Goal: Task Accomplishment & Management: Manage account settings

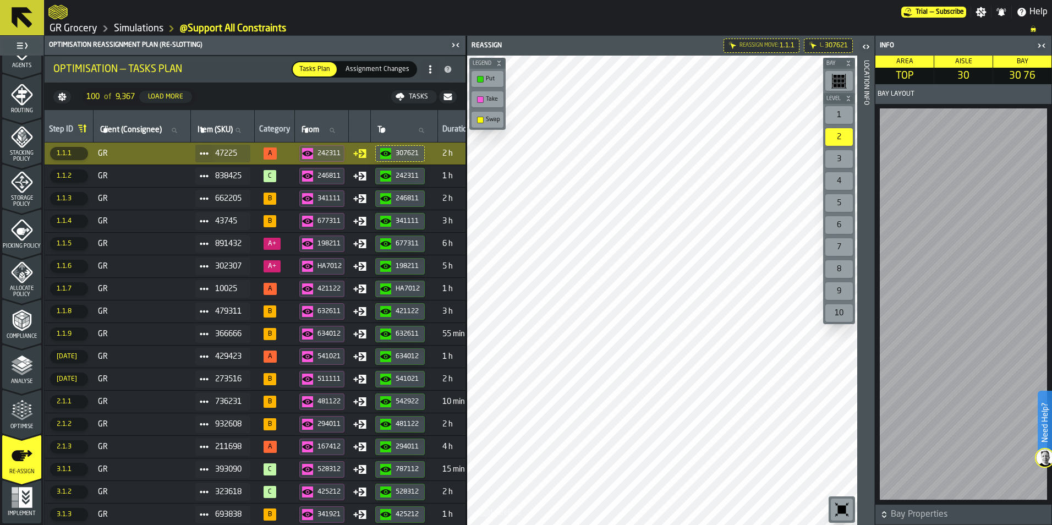
scroll to position [0, 276]
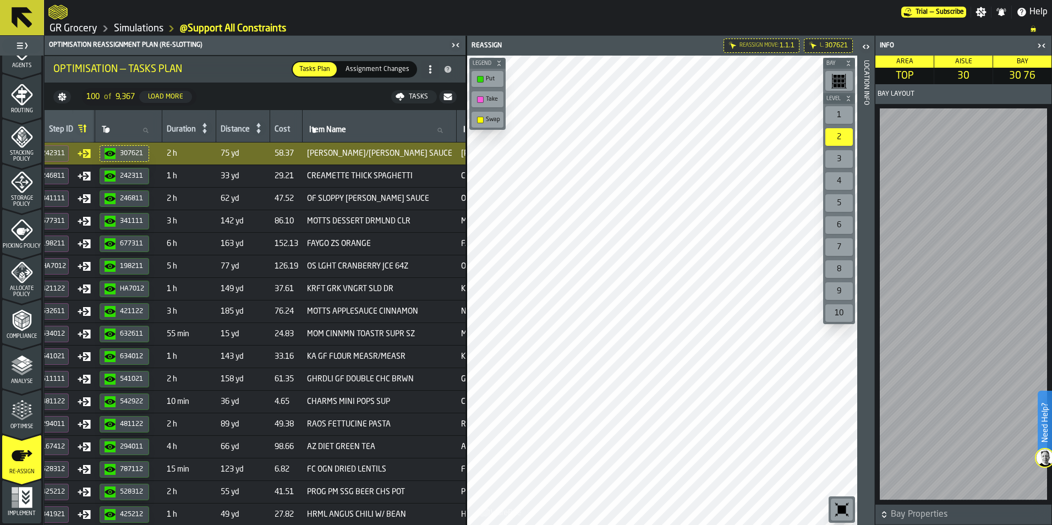
click at [116, 30] on link "Simulations" at bounding box center [139, 29] width 50 height 12
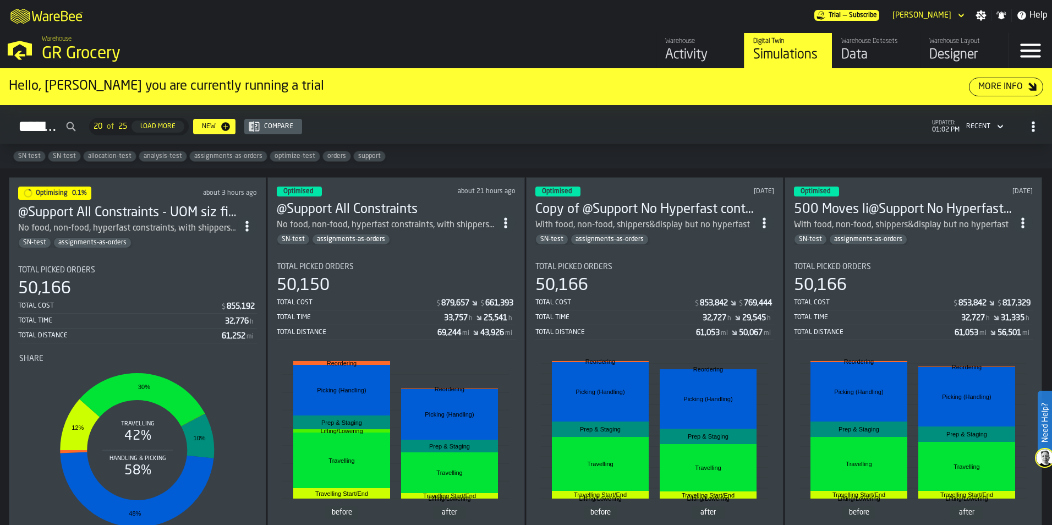
click at [193, 207] on h3 "@Support All Constraints - UOM siz fixes" at bounding box center [127, 213] width 219 height 18
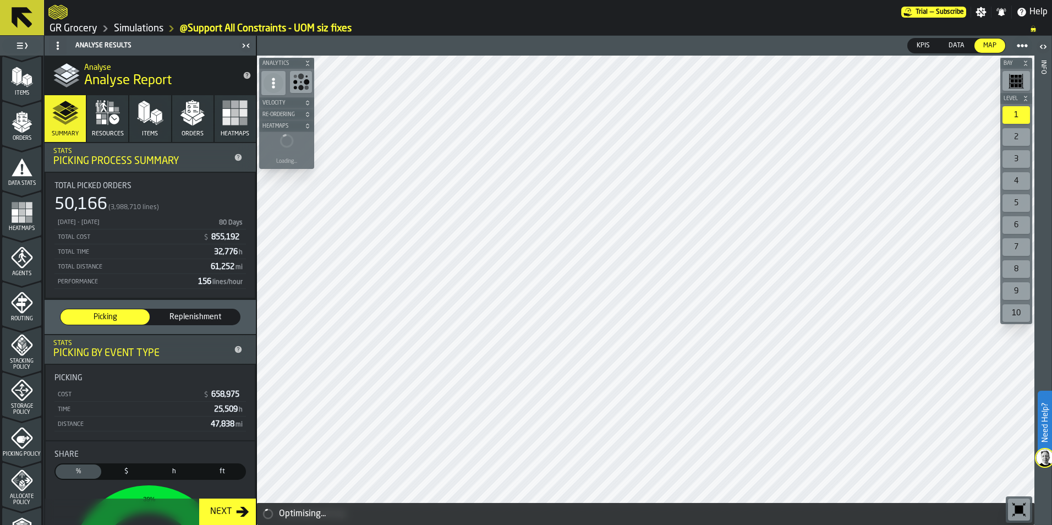
scroll to position [344, 0]
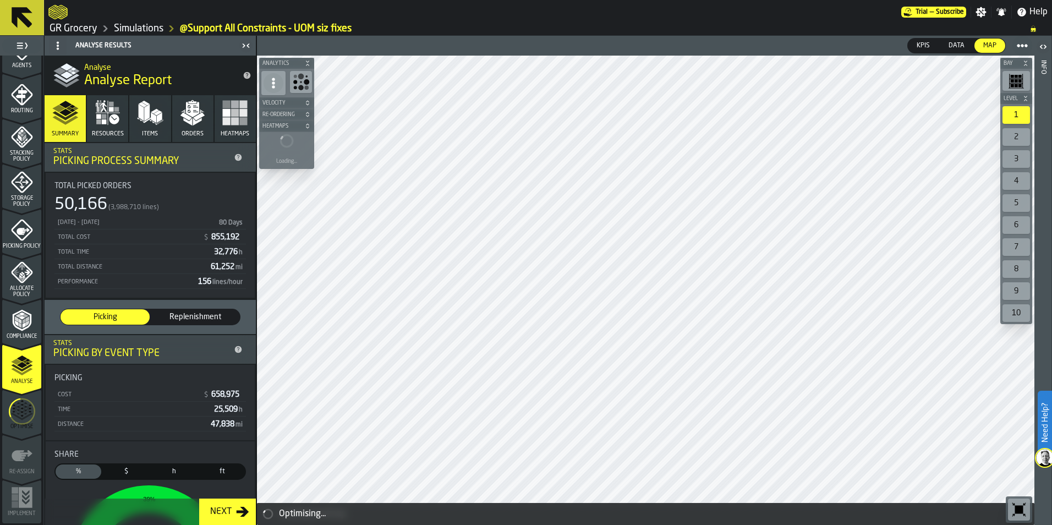
click at [26, 403] on icon "menu Optimise" at bounding box center [22, 410] width 26 height 43
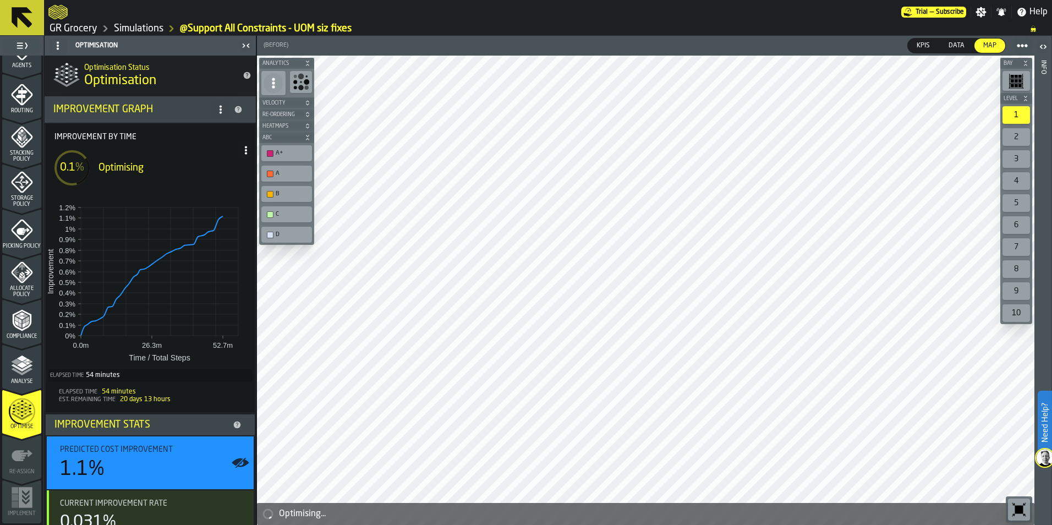
scroll to position [127, 0]
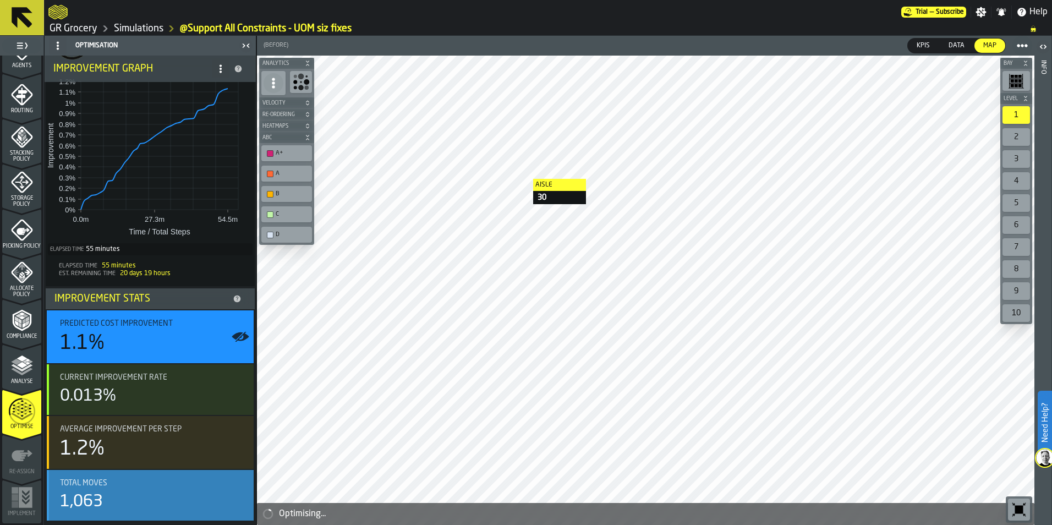
click at [239, 498] on icon "button-toggle-Show on Map" at bounding box center [240, 495] width 17 height 9
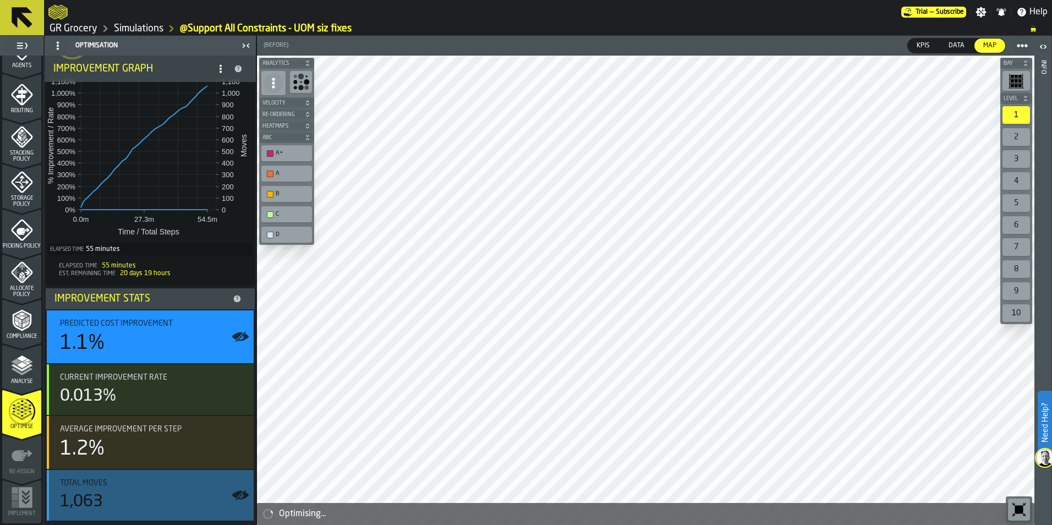
click at [240, 498] on icon "button-toggle-Show on Map" at bounding box center [242, 495] width 14 height 10
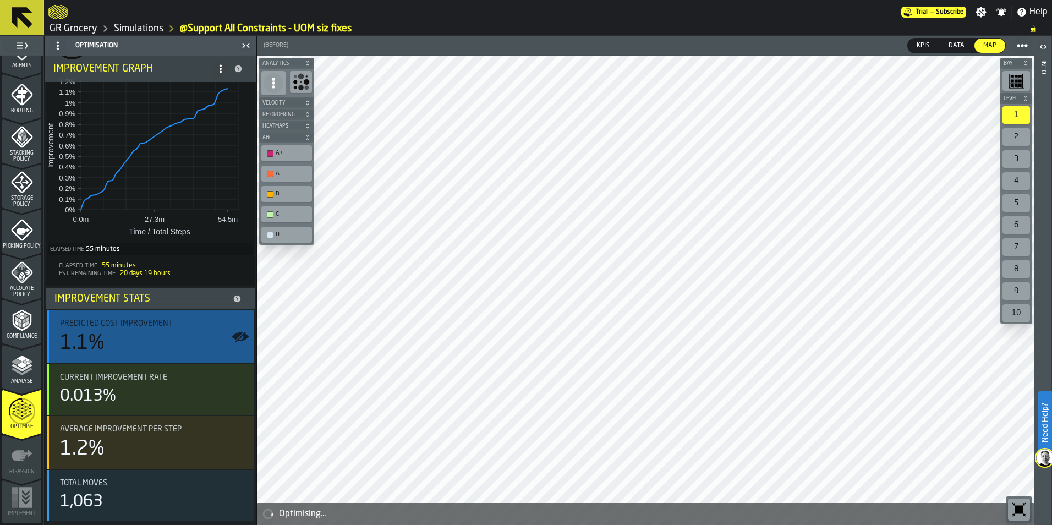
click at [238, 339] on icon "button-toggle-Show on Map" at bounding box center [241, 337] width 18 height 18
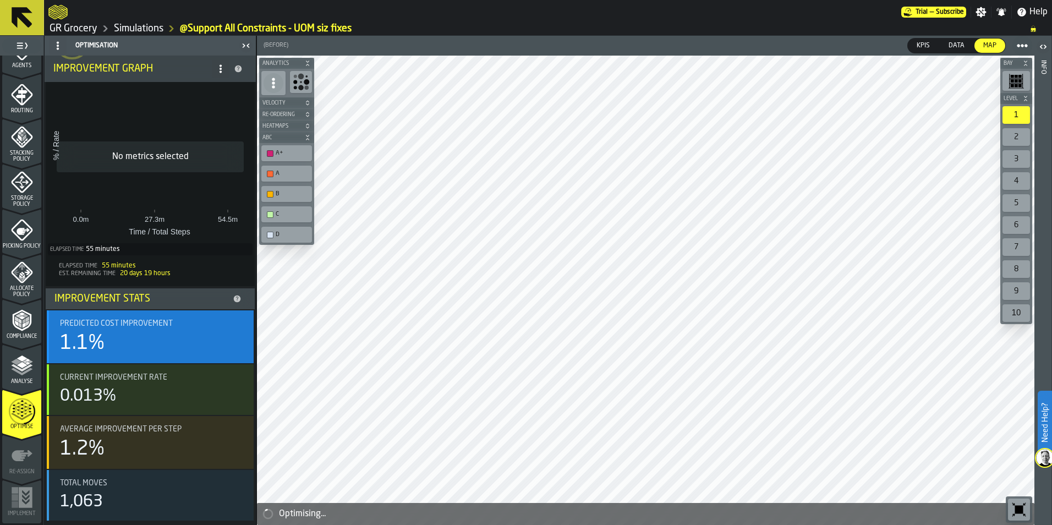
click at [239, 337] on circle "button-toggle-Show on Map" at bounding box center [240, 336] width 3 height 3
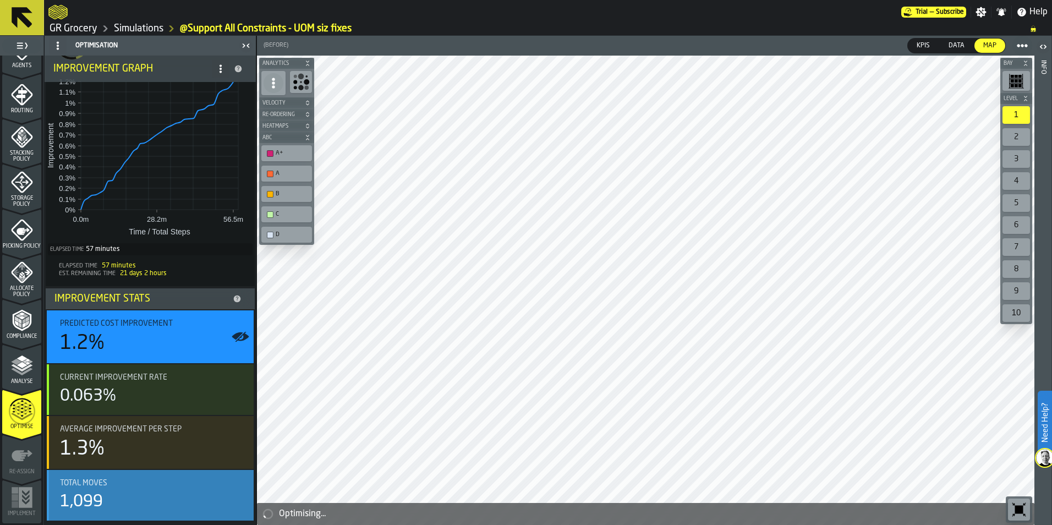
click at [227, 496] on div "1,099" at bounding box center [152, 502] width 185 height 20
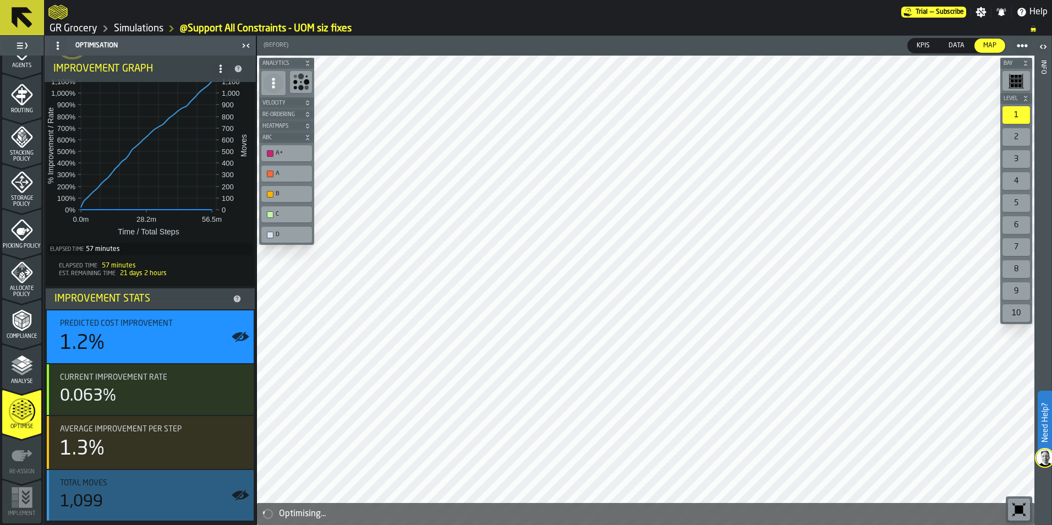
click at [234, 501] on icon "button-toggle-Show on Map" at bounding box center [241, 495] width 18 height 18
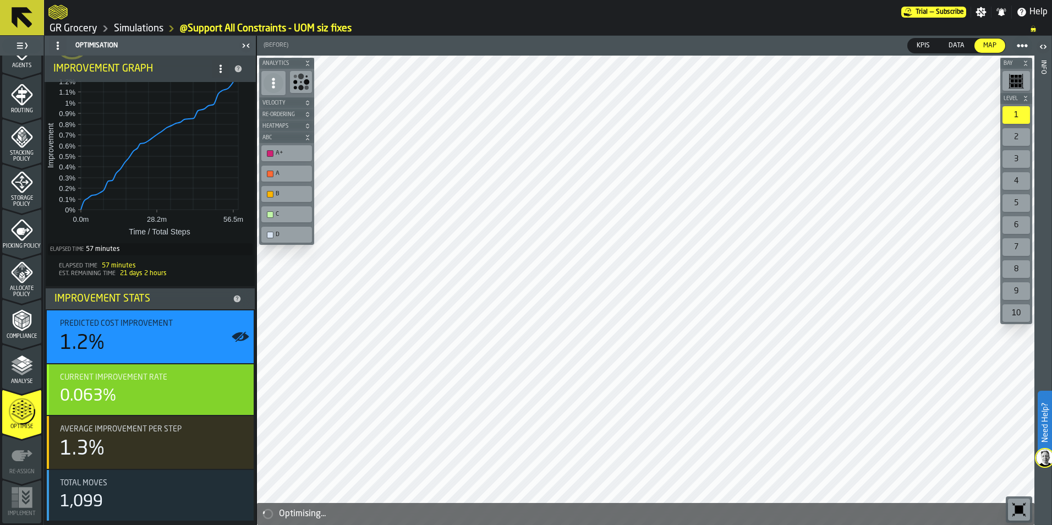
click at [233, 388] on icon "button-toggle-Show on Map" at bounding box center [240, 389] width 17 height 9
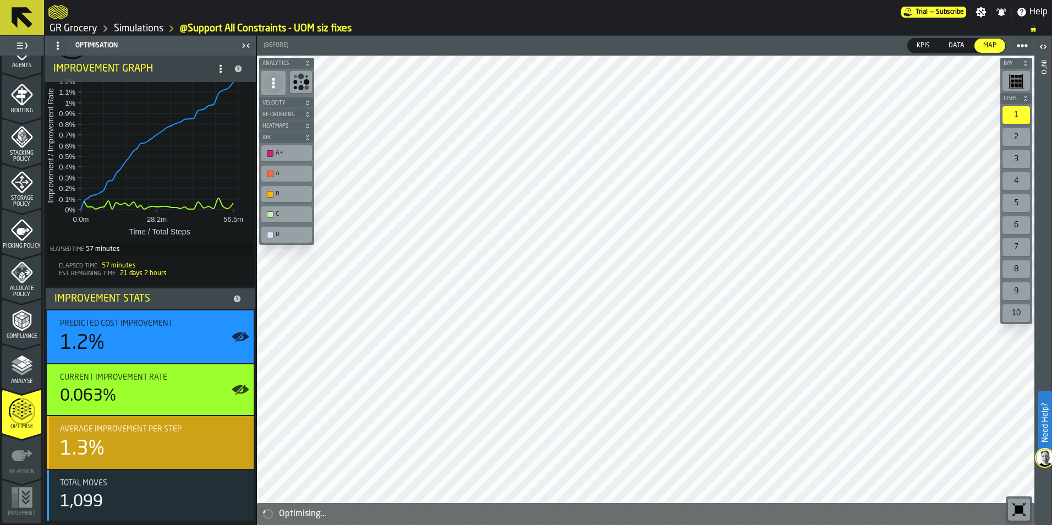
click at [232, 448] on icon "button-toggle-Show on Map" at bounding box center [241, 442] width 18 height 18
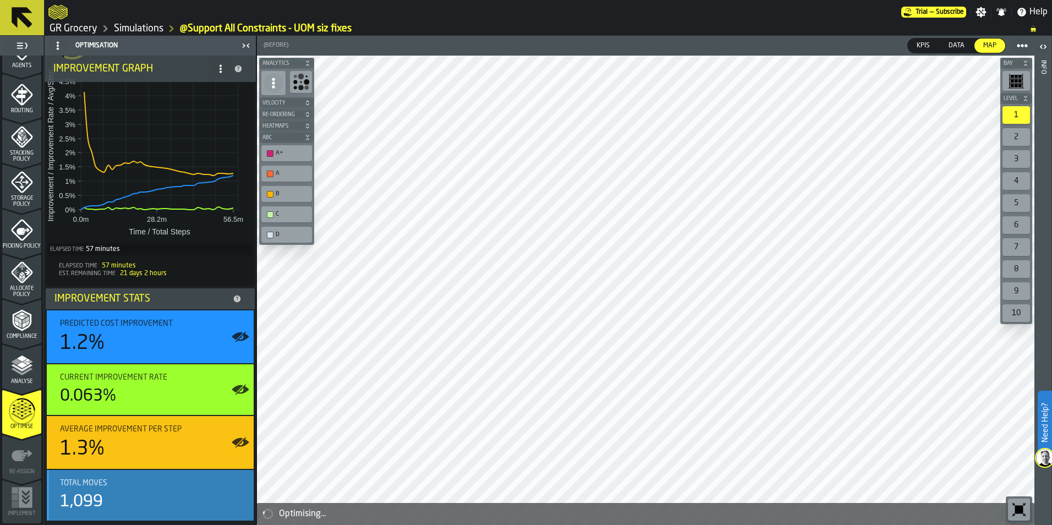
click at [244, 486] on label "button-toggle-Show on Map" at bounding box center [241, 495] width 18 height 51
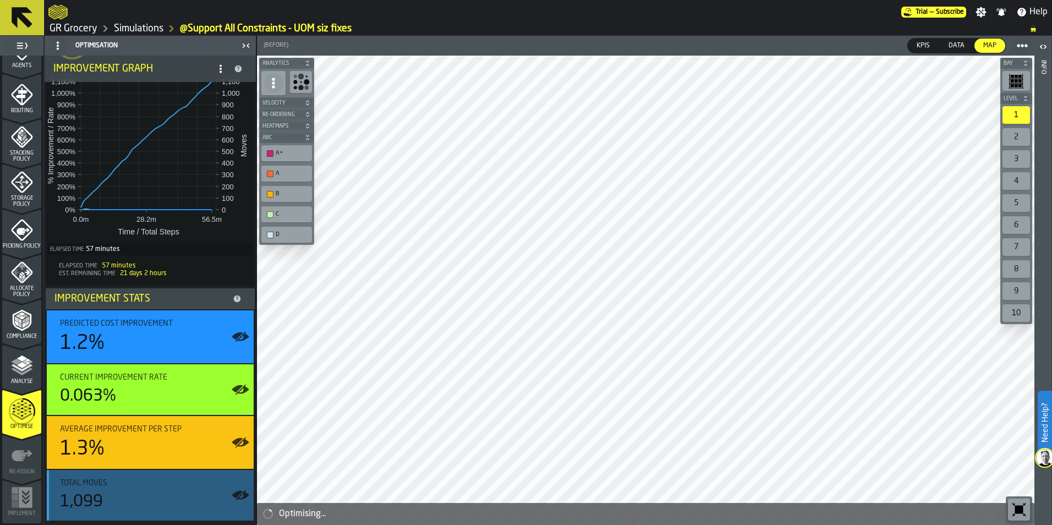
click at [236, 495] on icon "button-toggle-Show on Map" at bounding box center [237, 495] width 11 height 8
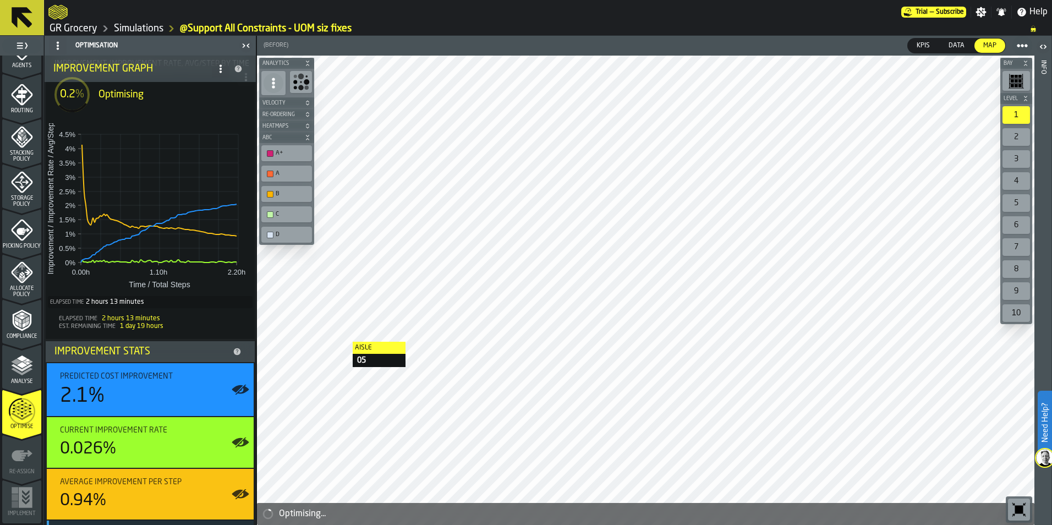
scroll to position [15, 0]
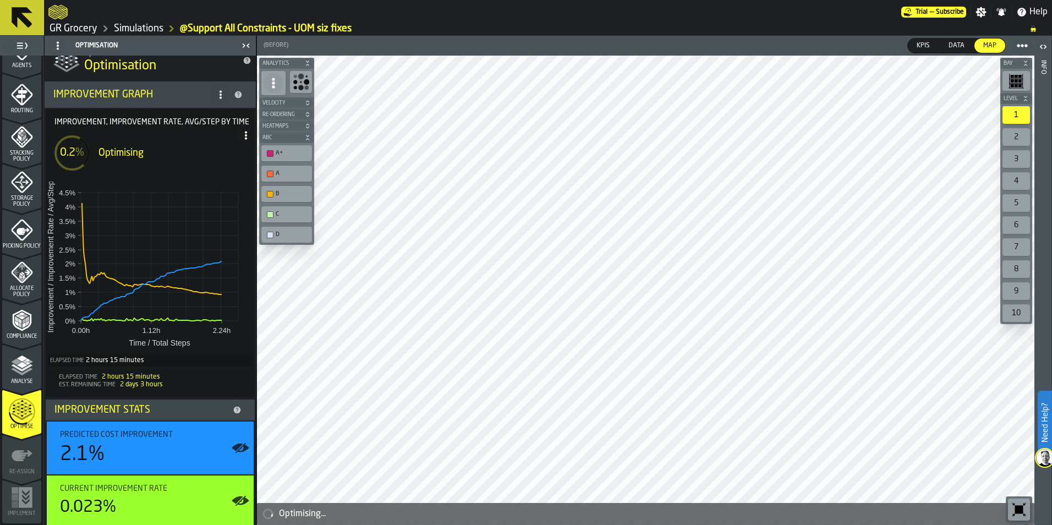
click at [295, 123] on span "Heatmaps" at bounding box center [281, 126] width 42 height 6
click at [279, 139] on icon "button-toolbar-undefined" at bounding box center [273, 145] width 18 height 18
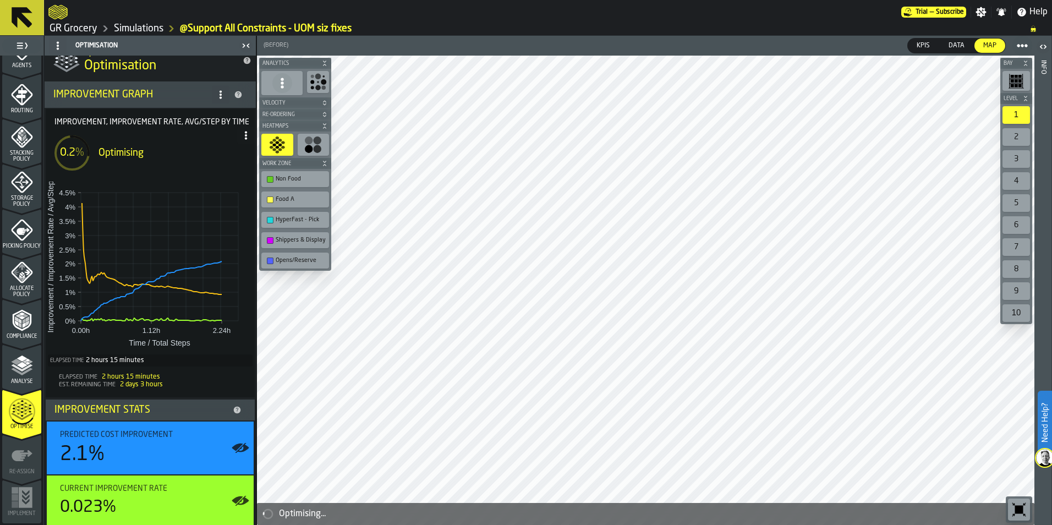
click at [322, 142] on div "button-toolbar-undefined" at bounding box center [314, 145] width 32 height 22
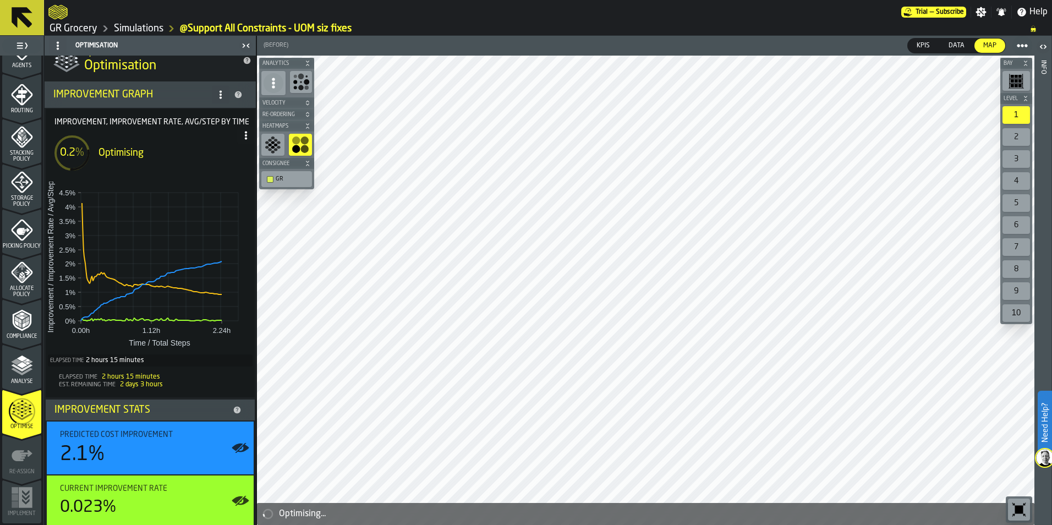
click at [278, 135] on div "button-toolbar-undefined" at bounding box center [272, 145] width 23 height 22
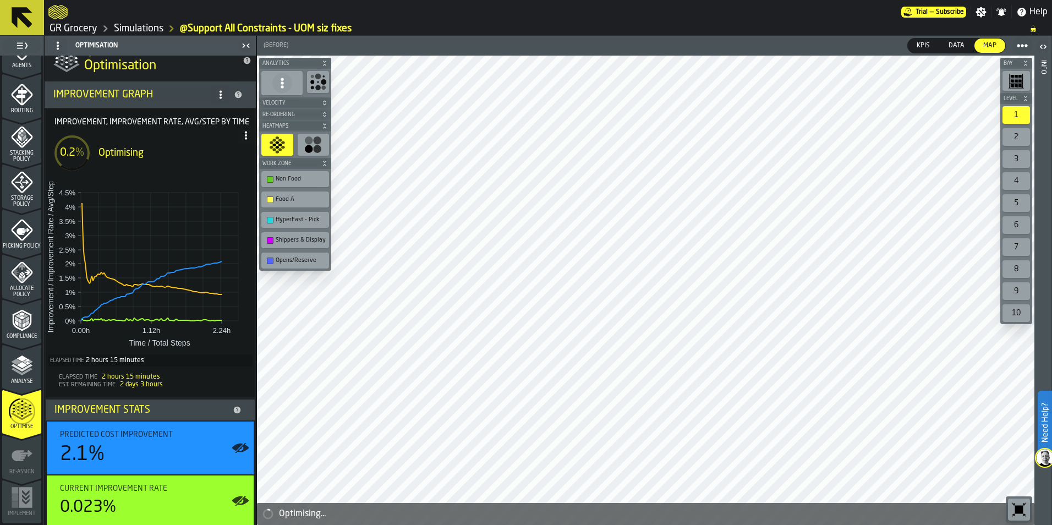
click at [283, 129] on span "Heatmaps" at bounding box center [289, 126] width 59 height 6
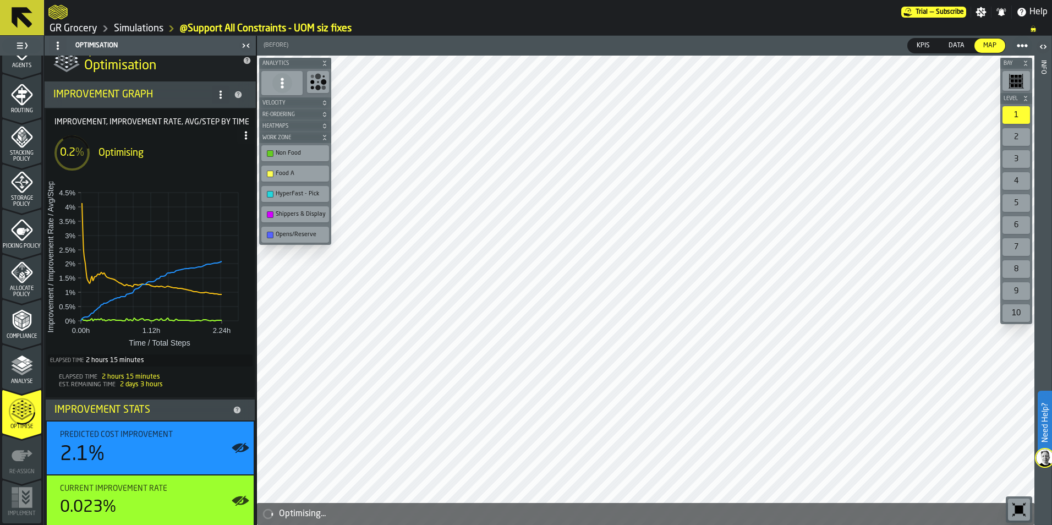
click at [289, 107] on button "Velocity" at bounding box center [295, 102] width 72 height 11
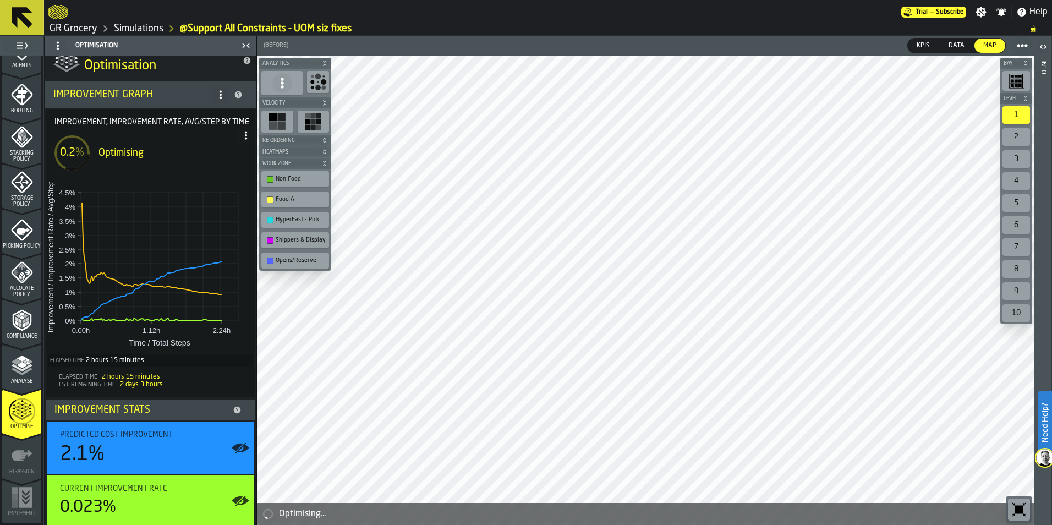
click at [282, 139] on span "Re-Ordering" at bounding box center [289, 141] width 59 height 6
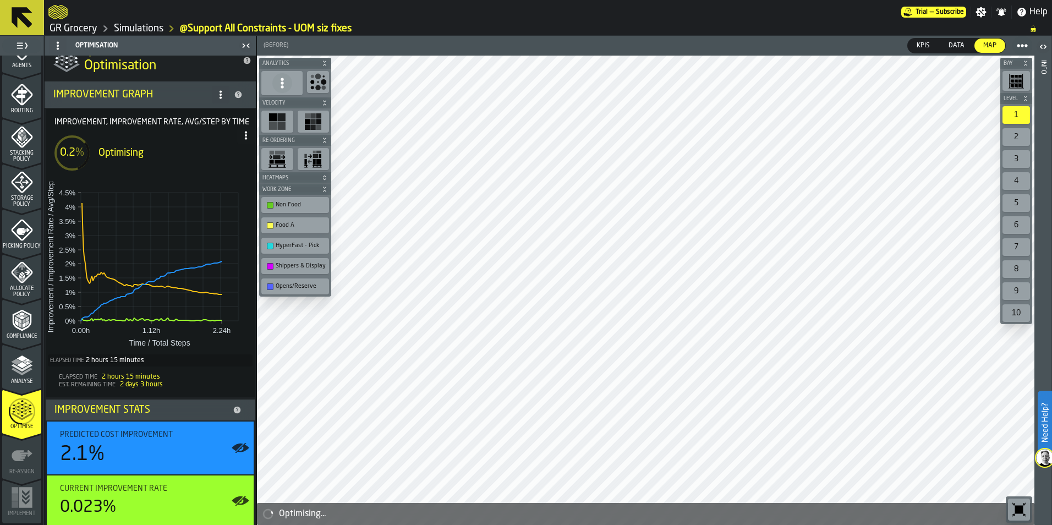
click at [279, 156] on rect "button-toolbar-undefined" at bounding box center [276, 157] width 7 height 4
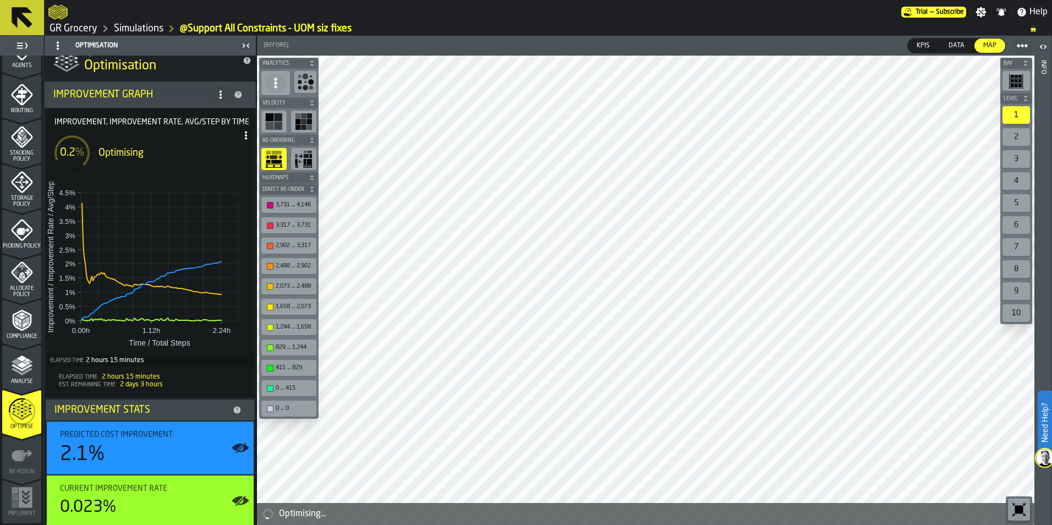
click at [292, 152] on div "button-toolbar-undefined" at bounding box center [303, 159] width 25 height 22
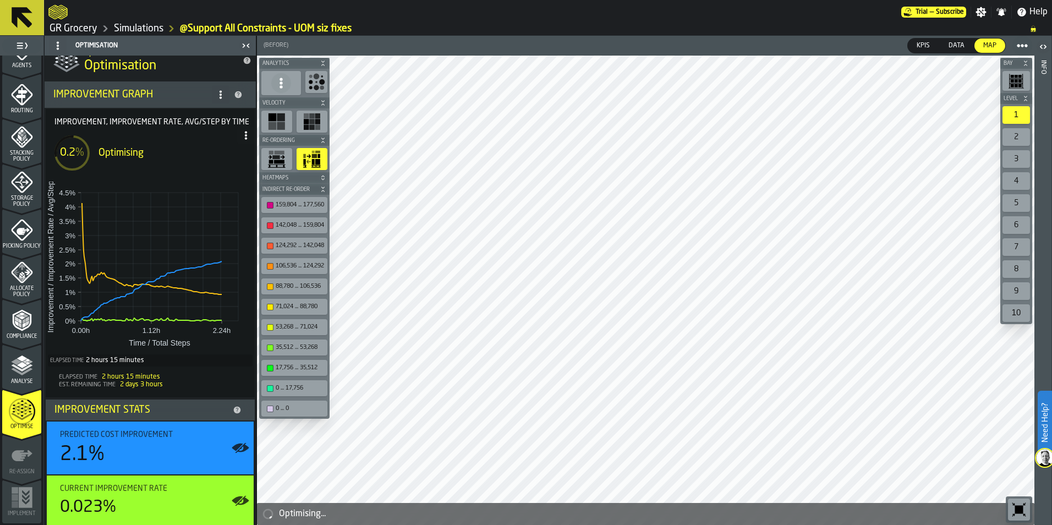
click at [286, 158] on icon "button-toolbar-undefined" at bounding box center [277, 159] width 18 height 18
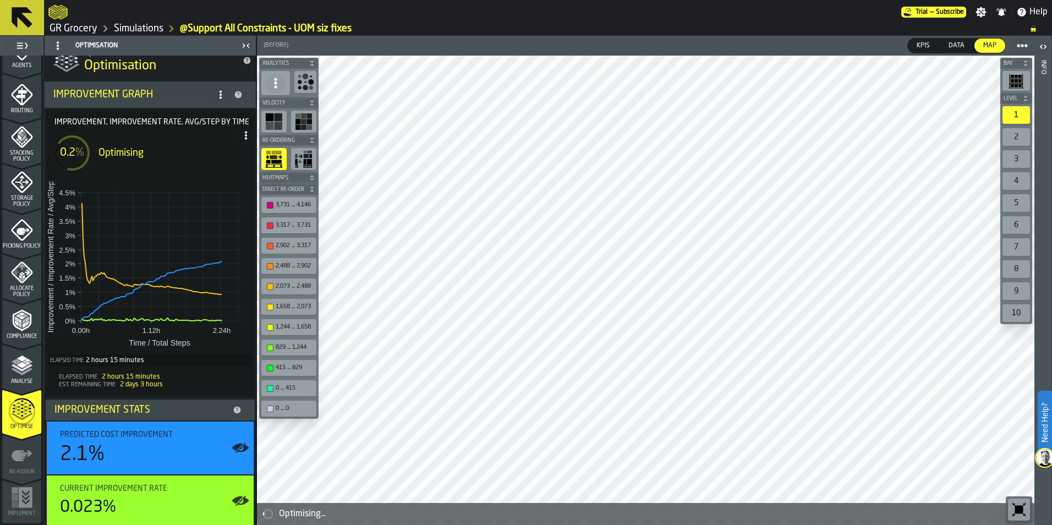
click at [297, 158] on icon "button-toolbar-undefined" at bounding box center [296, 156] width 2 height 4
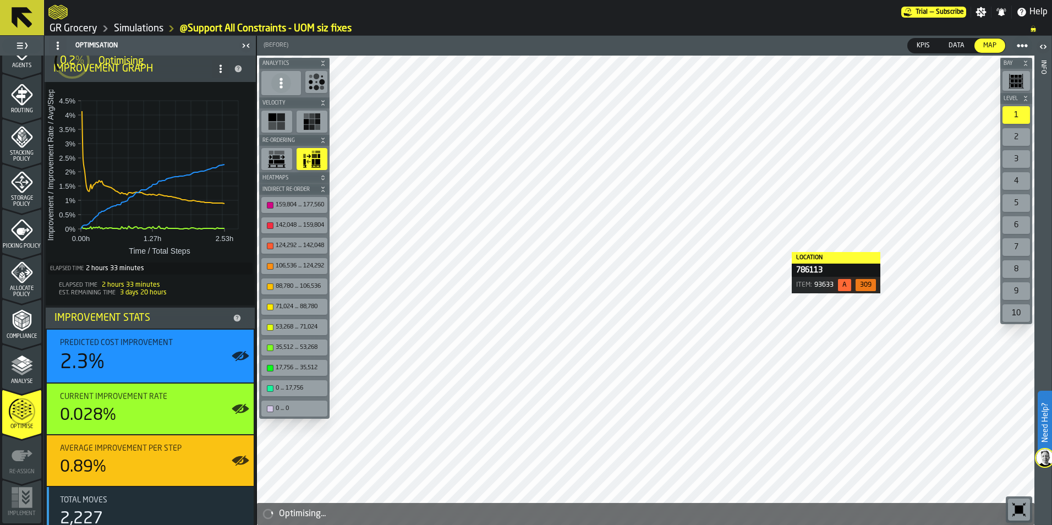
scroll to position [110, 0]
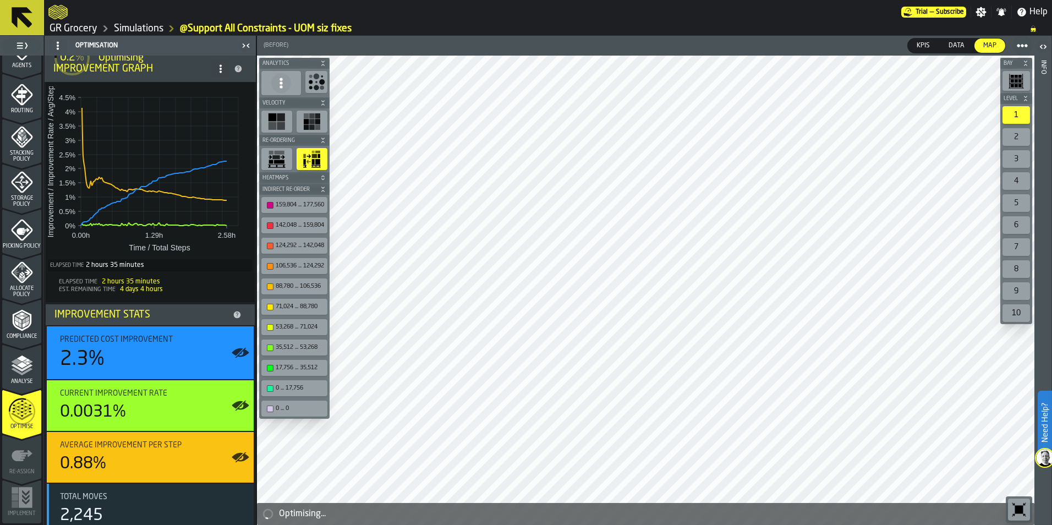
click at [131, 32] on link "Simulations" at bounding box center [139, 29] width 50 height 12
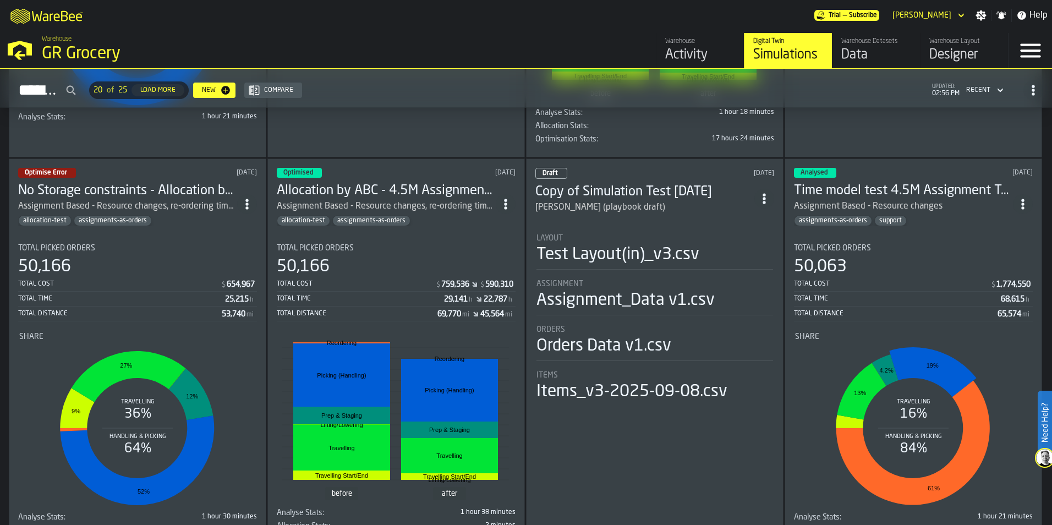
scroll to position [1571, 0]
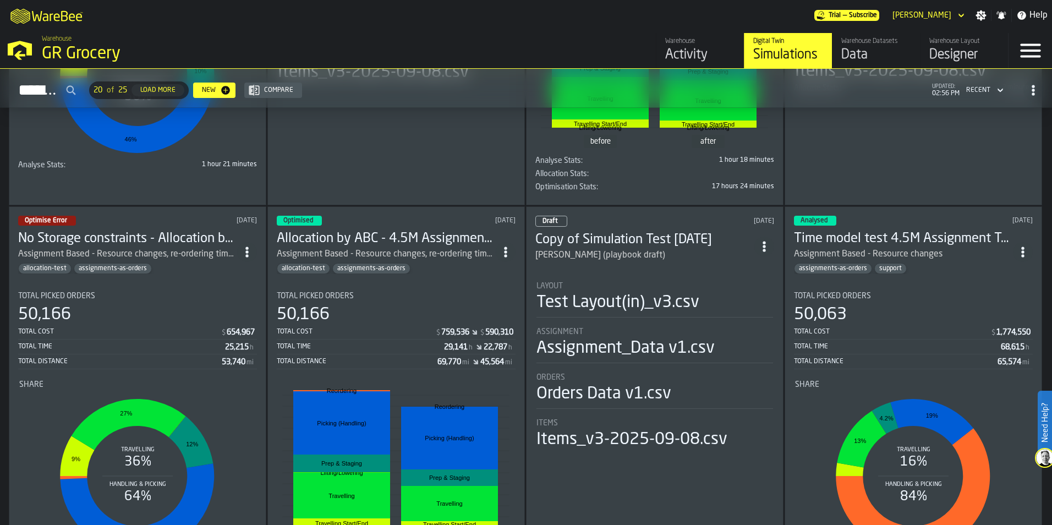
click at [1020, 248] on icon "ItemListCard-DashboardItemContainer" at bounding box center [1022, 251] width 11 height 11
click at [990, 304] on div "Delete" at bounding box center [997, 303] width 57 height 13
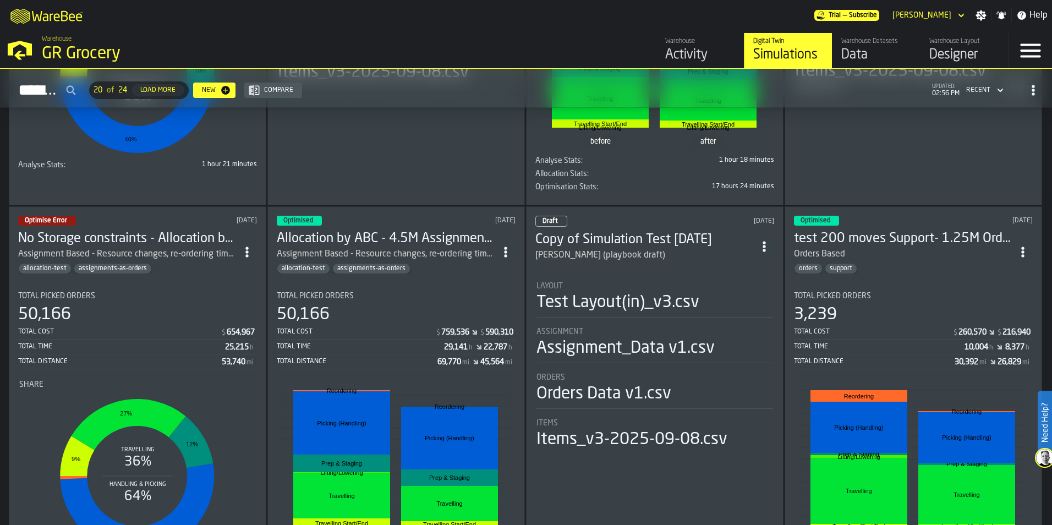
click at [1022, 260] on span "ItemListCard-DashboardItemContainer" at bounding box center [1023, 252] width 20 height 20
click at [988, 301] on div "Delete" at bounding box center [997, 303] width 57 height 13
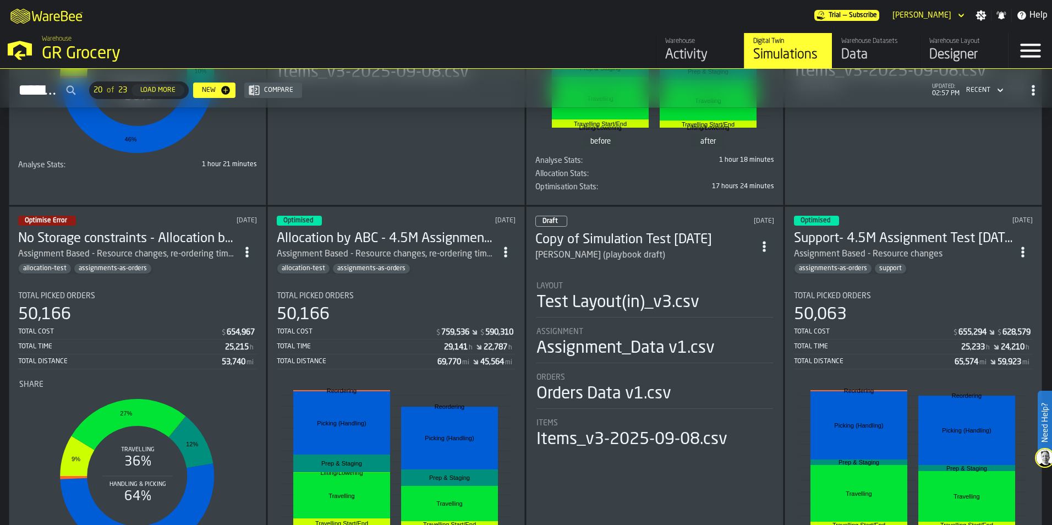
click at [768, 252] on icon "ItemListCard-DashboardItemContainer" at bounding box center [764, 246] width 11 height 11
click at [745, 296] on div "Delete" at bounding box center [739, 297] width 57 height 13
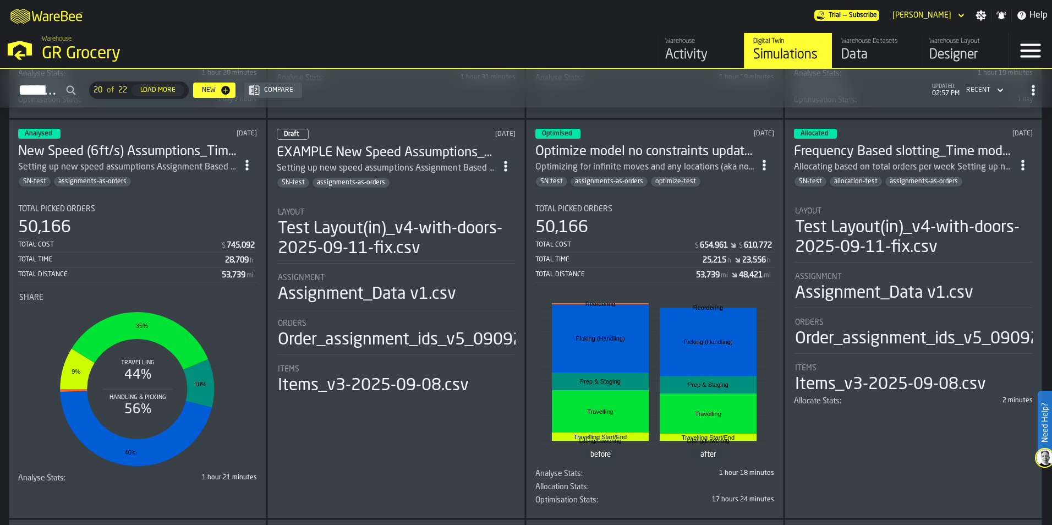
scroll to position [1185, 0]
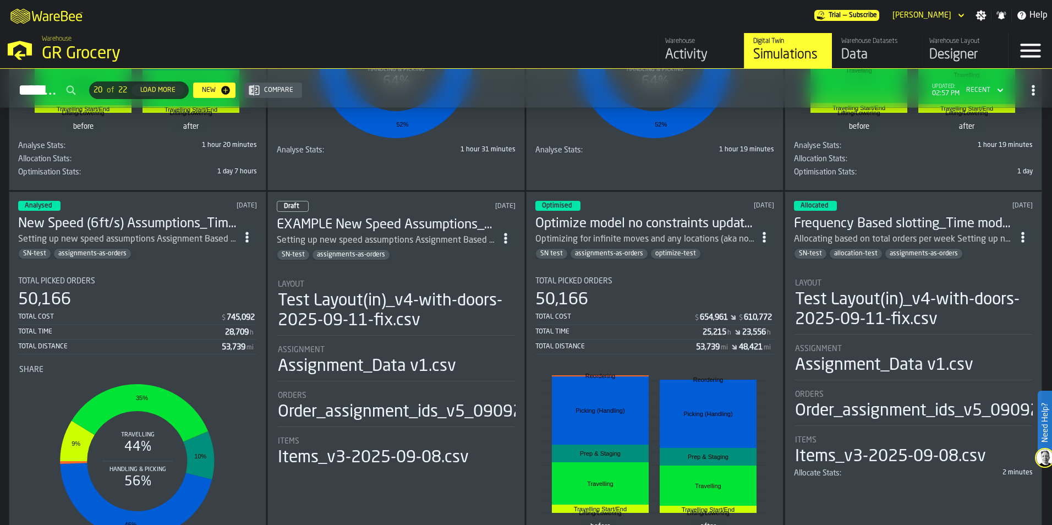
click at [507, 241] on icon "ItemListCard-DashboardItemContainer" at bounding box center [505, 238] width 11 height 11
click at [473, 295] on div "Delete" at bounding box center [482, 288] width 57 height 13
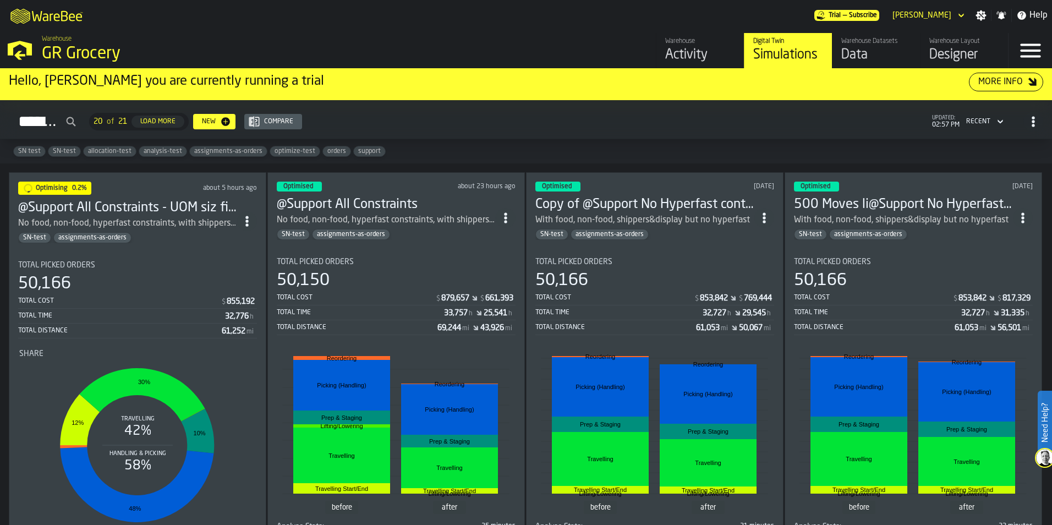
scroll to position [0, 0]
